Goal: Entertainment & Leisure: Consume media (video, audio)

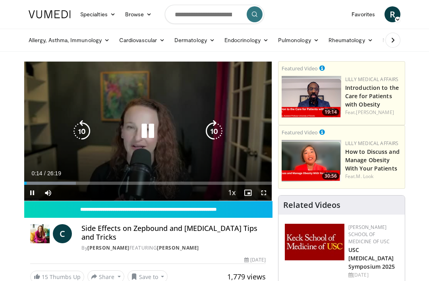
click at [59, 182] on div "Progress Bar" at bounding box center [50, 183] width 52 height 3
click at [58, 185] on div "Progress Bar" at bounding box center [42, 183] width 37 height 3
click at [58, 183] on div "Progress Bar" at bounding box center [104, 183] width 101 height 3
click at [58, 183] on div "Progress Bar" at bounding box center [58, 183] width 2 height 3
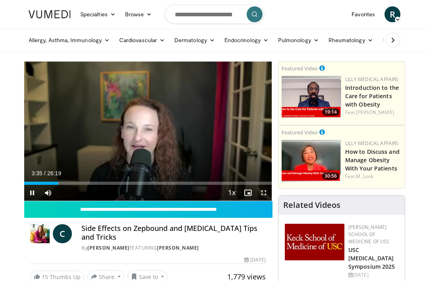
click at [53, 186] on span "Video Player" at bounding box center [48, 193] width 16 height 16
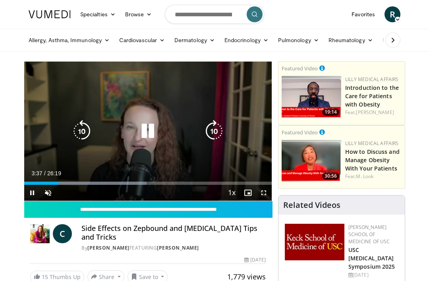
click at [43, 185] on div "Loaded : 49.39%" at bounding box center [85, 183] width 122 height 3
click at [101, 185] on div "Progress Bar" at bounding box center [90, 183] width 99 height 3
click at [134, 183] on div "Progress Bar" at bounding box center [95, 183] width 96 height 3
